Goal: Task Accomplishment & Management: Manage account settings

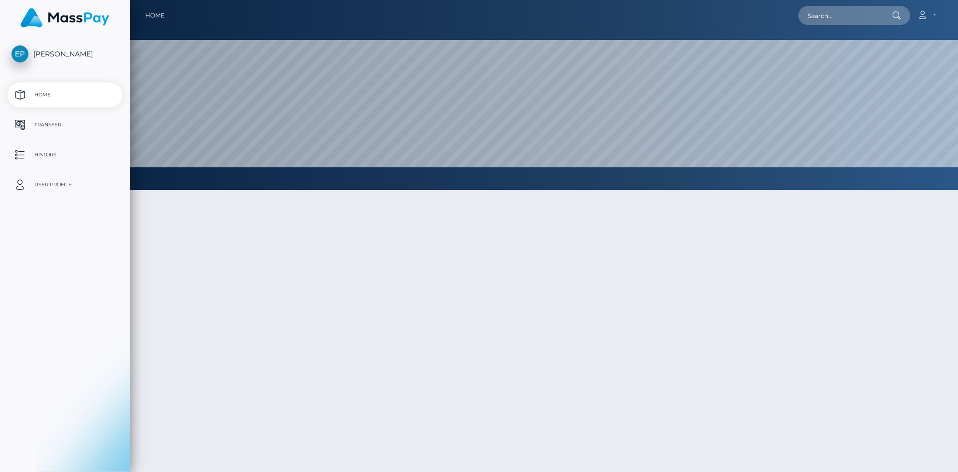
select select
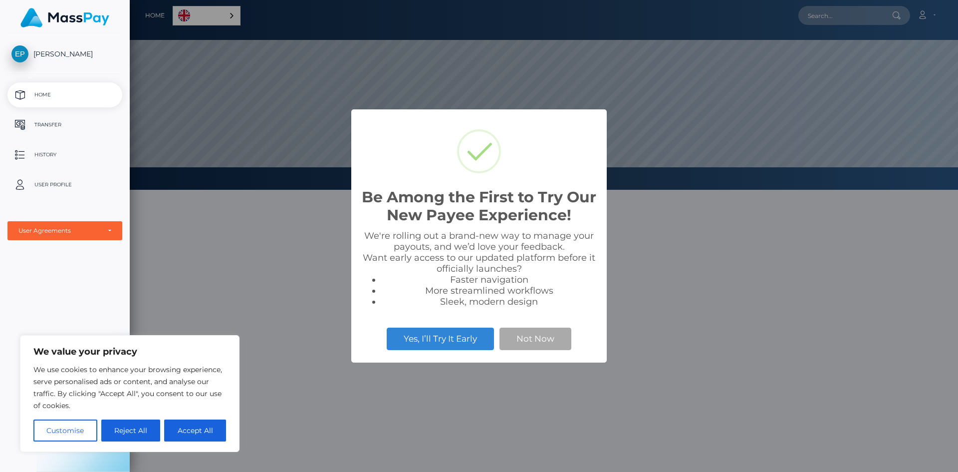
scroll to position [190, 829]
click at [519, 339] on button "Not Now" at bounding box center [536, 338] width 72 height 22
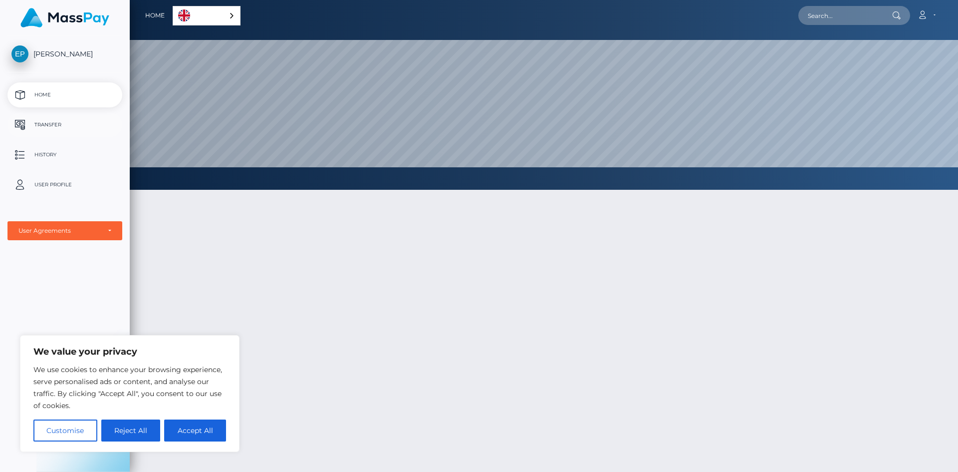
click at [55, 127] on p "Transfer" at bounding box center [64, 124] width 107 height 15
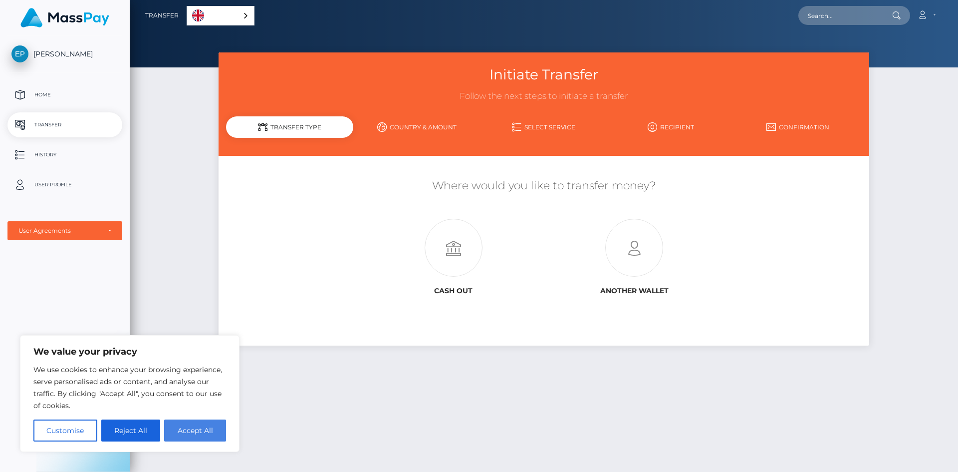
click at [197, 435] on button "Accept All" at bounding box center [195, 430] width 62 height 22
checkbox input "true"
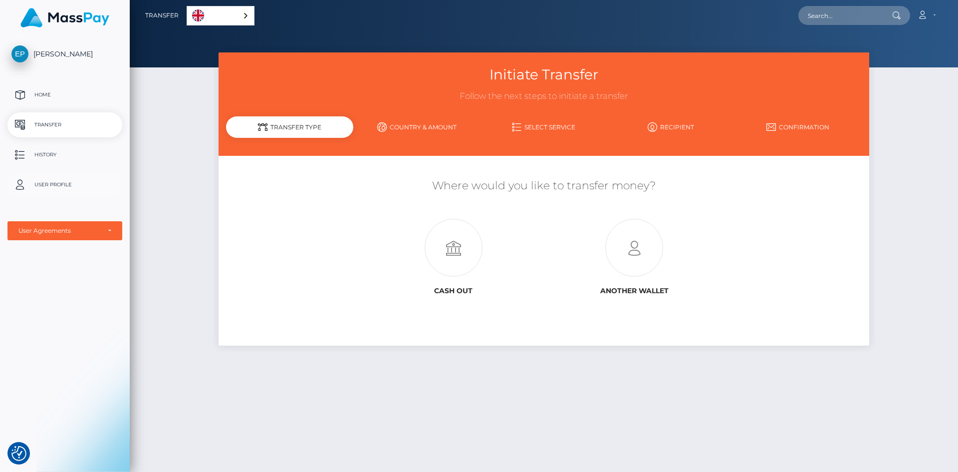
click at [51, 185] on p "User Profile" at bounding box center [64, 184] width 107 height 15
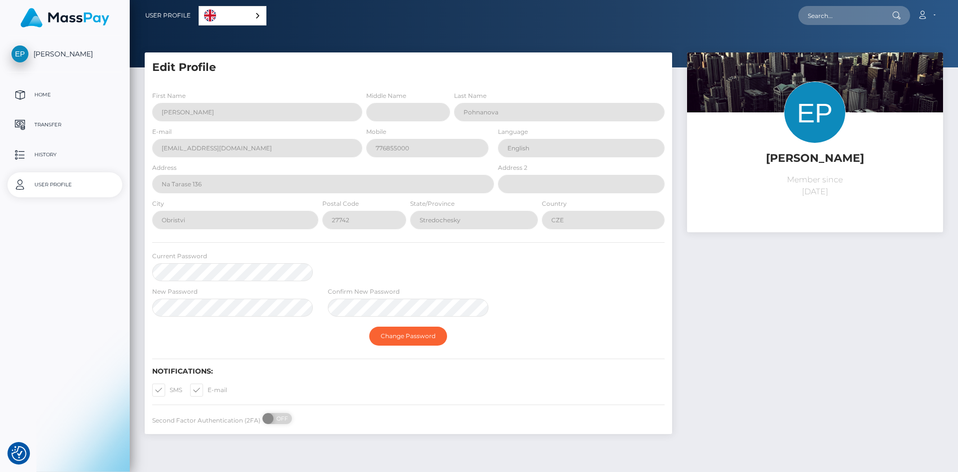
select select
click at [252, 14] on div "English" at bounding box center [233, 15] width 68 height 19
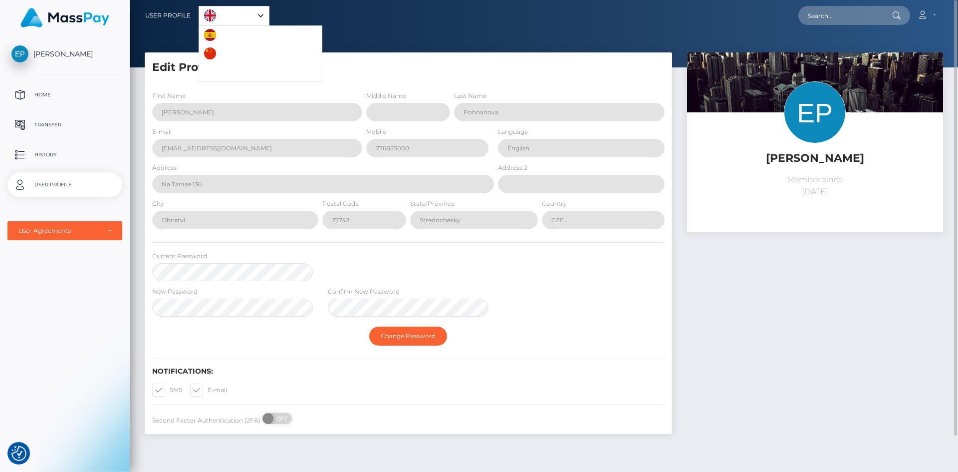
click at [581, 305] on div "New Password Confirm New Password" at bounding box center [409, 303] width 528 height 35
